Goal: Find specific page/section: Find specific page/section

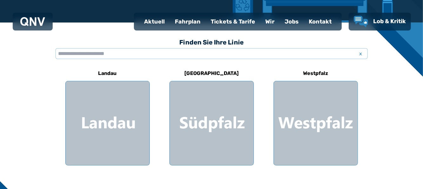
scroll to position [159, 0]
click at [196, 122] on div at bounding box center [212, 123] width 84 height 84
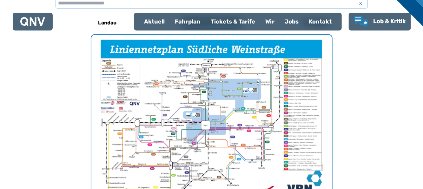
scroll to position [186, 0]
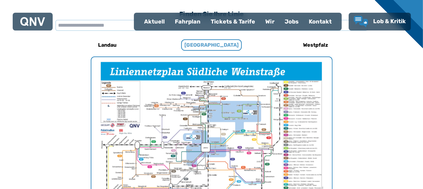
click at [205, 42] on h6 "[GEOGRAPHIC_DATA]" at bounding box center [211, 44] width 61 height 11
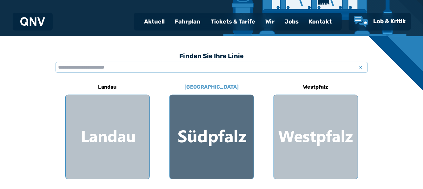
scroll to position [159, 0]
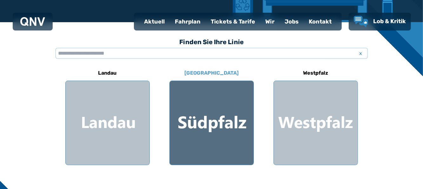
click at [198, 126] on div at bounding box center [212, 123] width 84 height 84
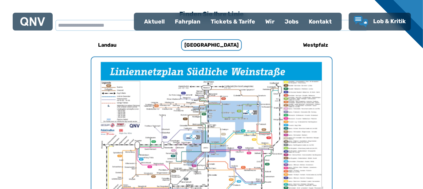
scroll to position [195, 0]
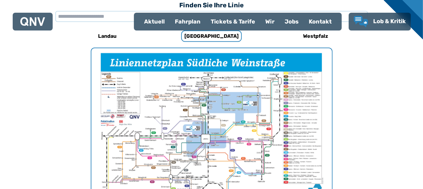
scroll to position [159, 0]
